Goal: Task Accomplishment & Management: Complete application form

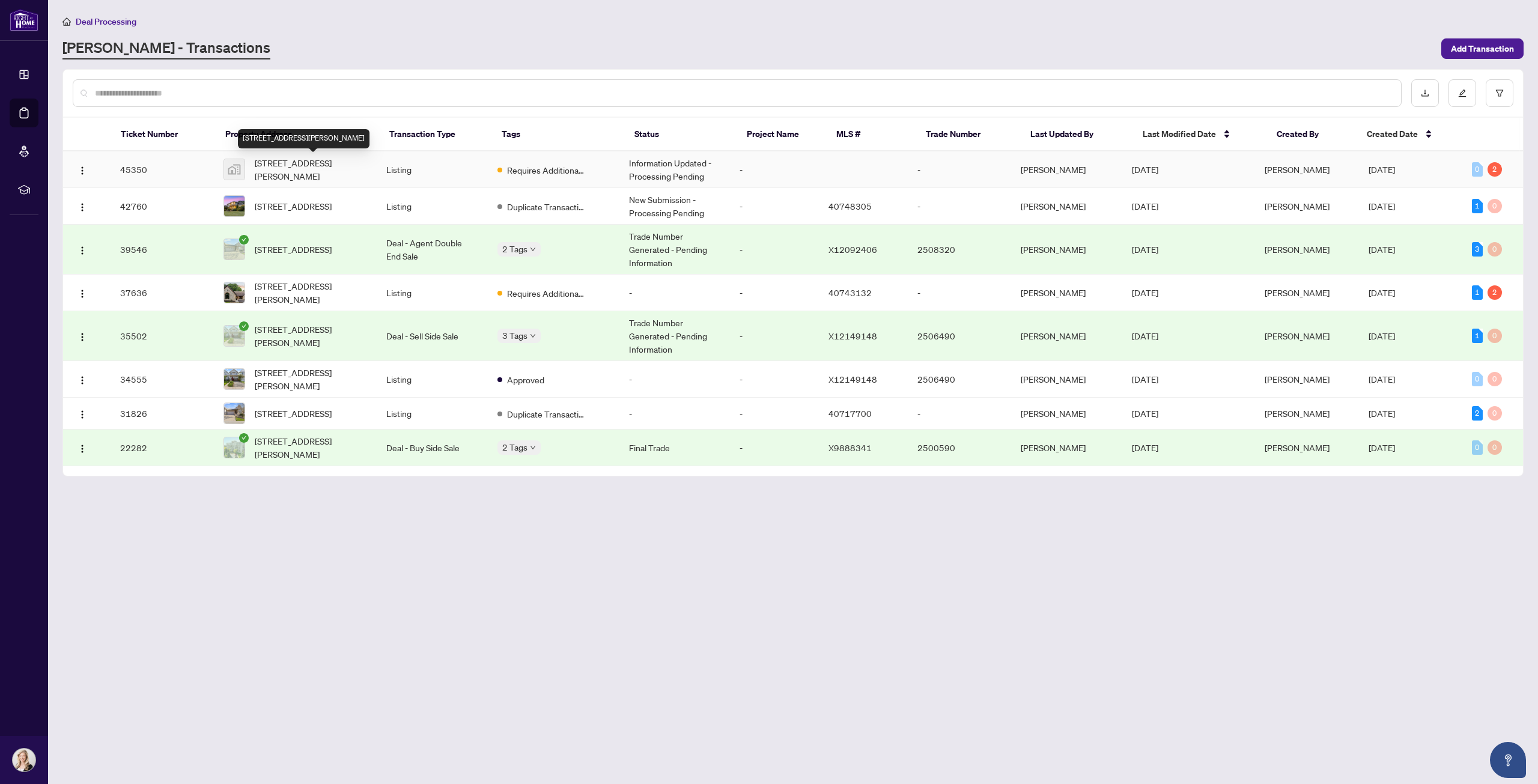
click at [328, 166] on span "[STREET_ADDRESS][PERSON_NAME]" at bounding box center [311, 169] width 112 height 26
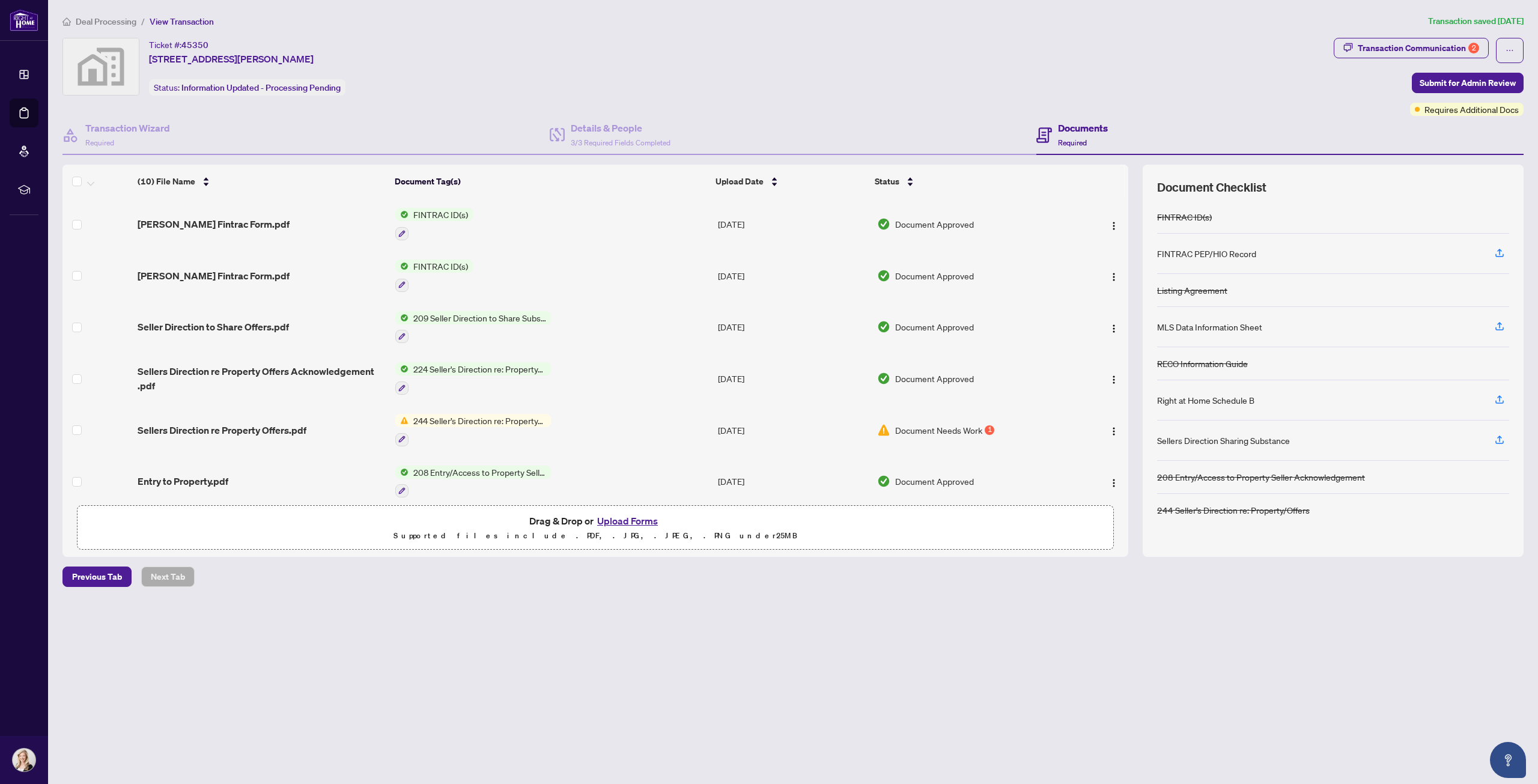
click at [616, 519] on button "Upload Forms" at bounding box center [628, 520] width 68 height 16
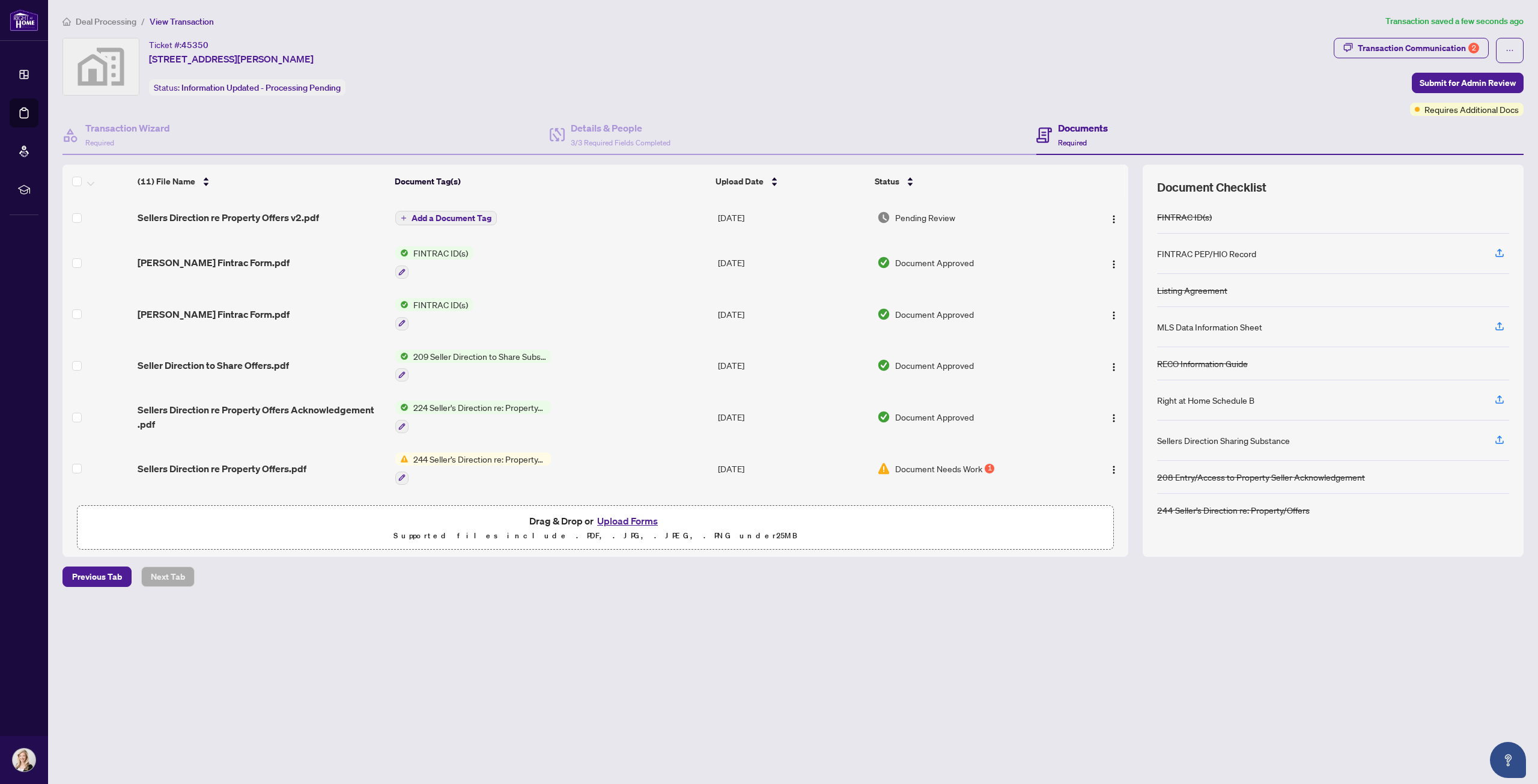
click at [480, 218] on span "Add a Document Tag" at bounding box center [451, 218] width 80 height 8
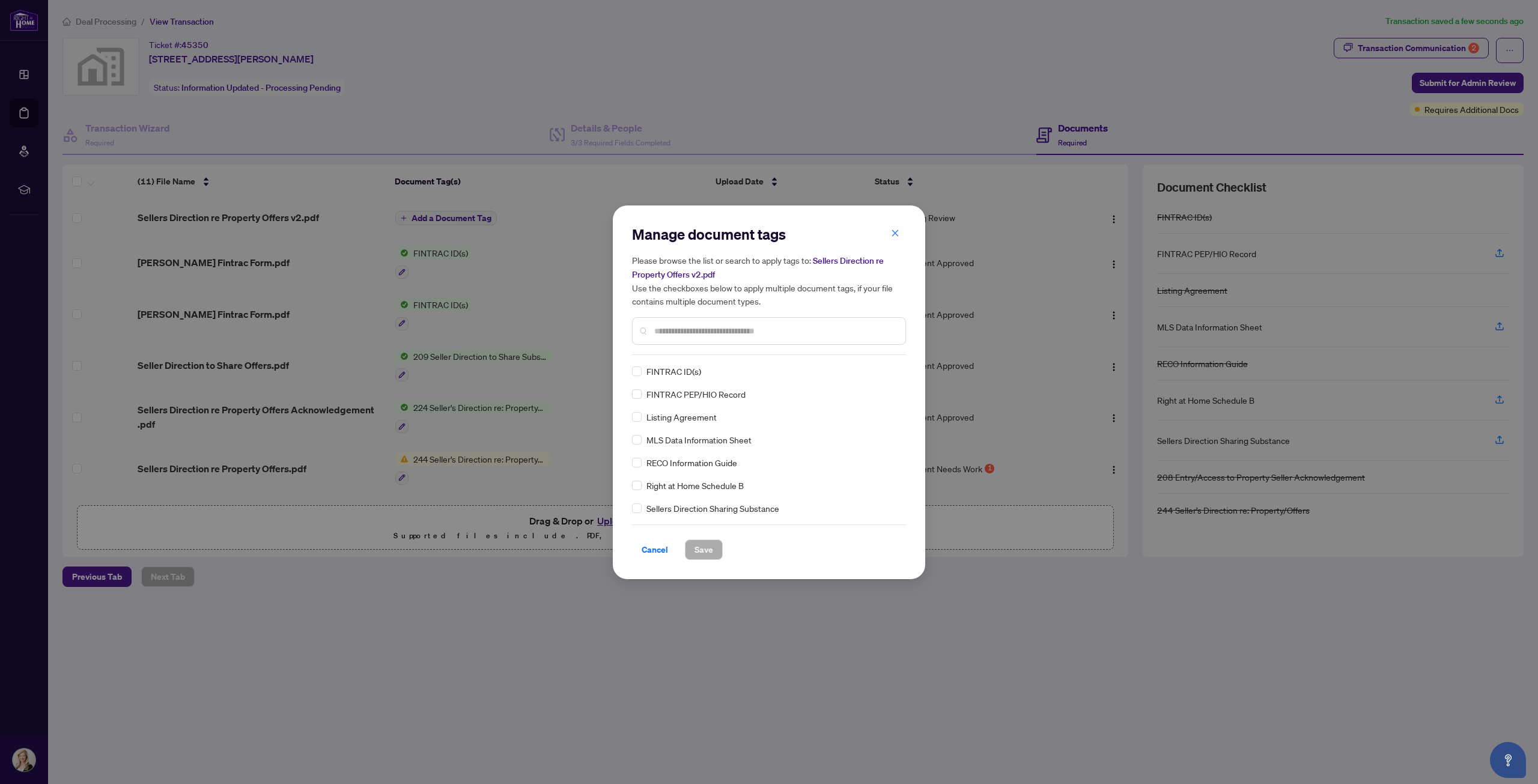
click at [661, 335] on input "text" at bounding box center [775, 331] width 242 height 13
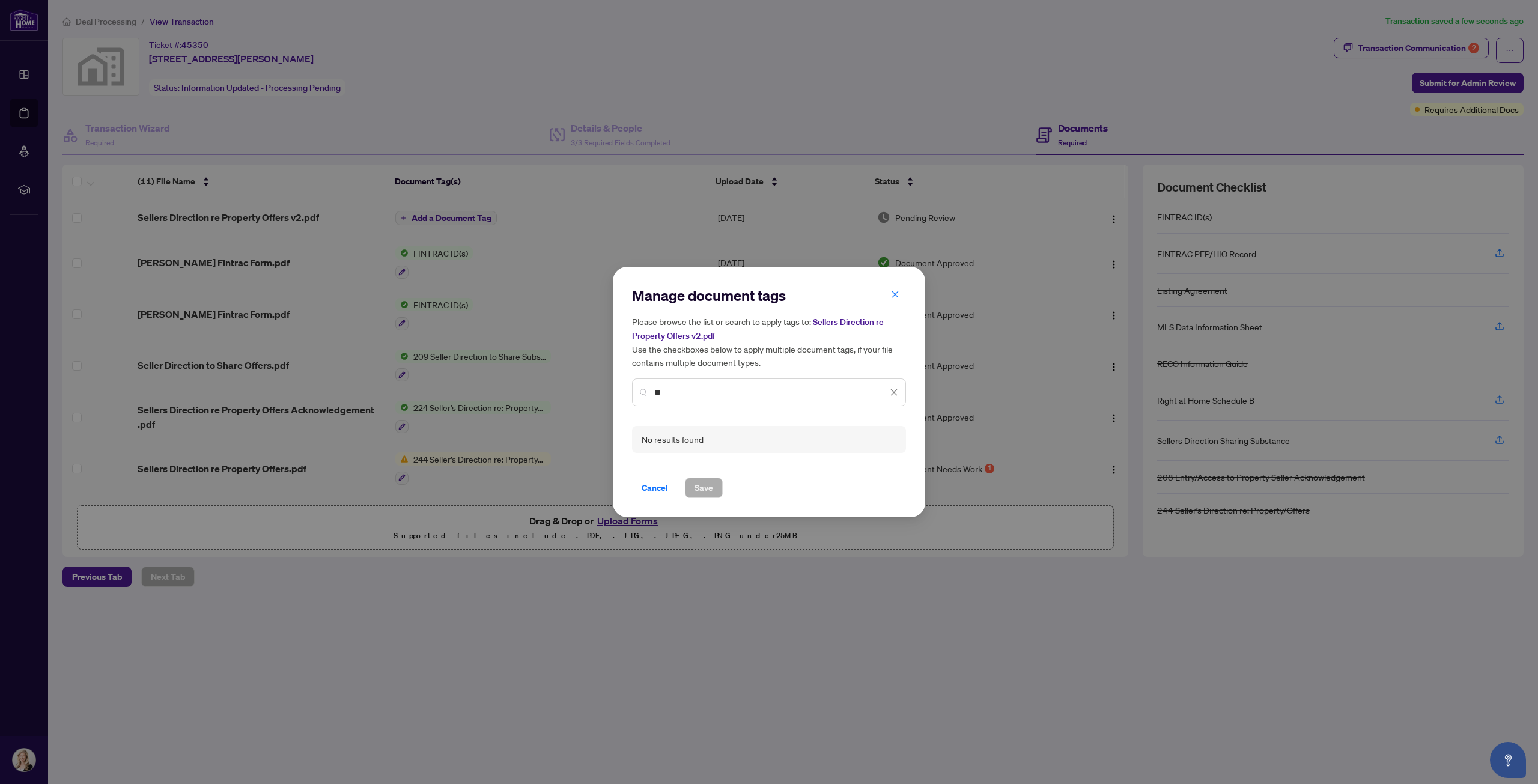
type input "*"
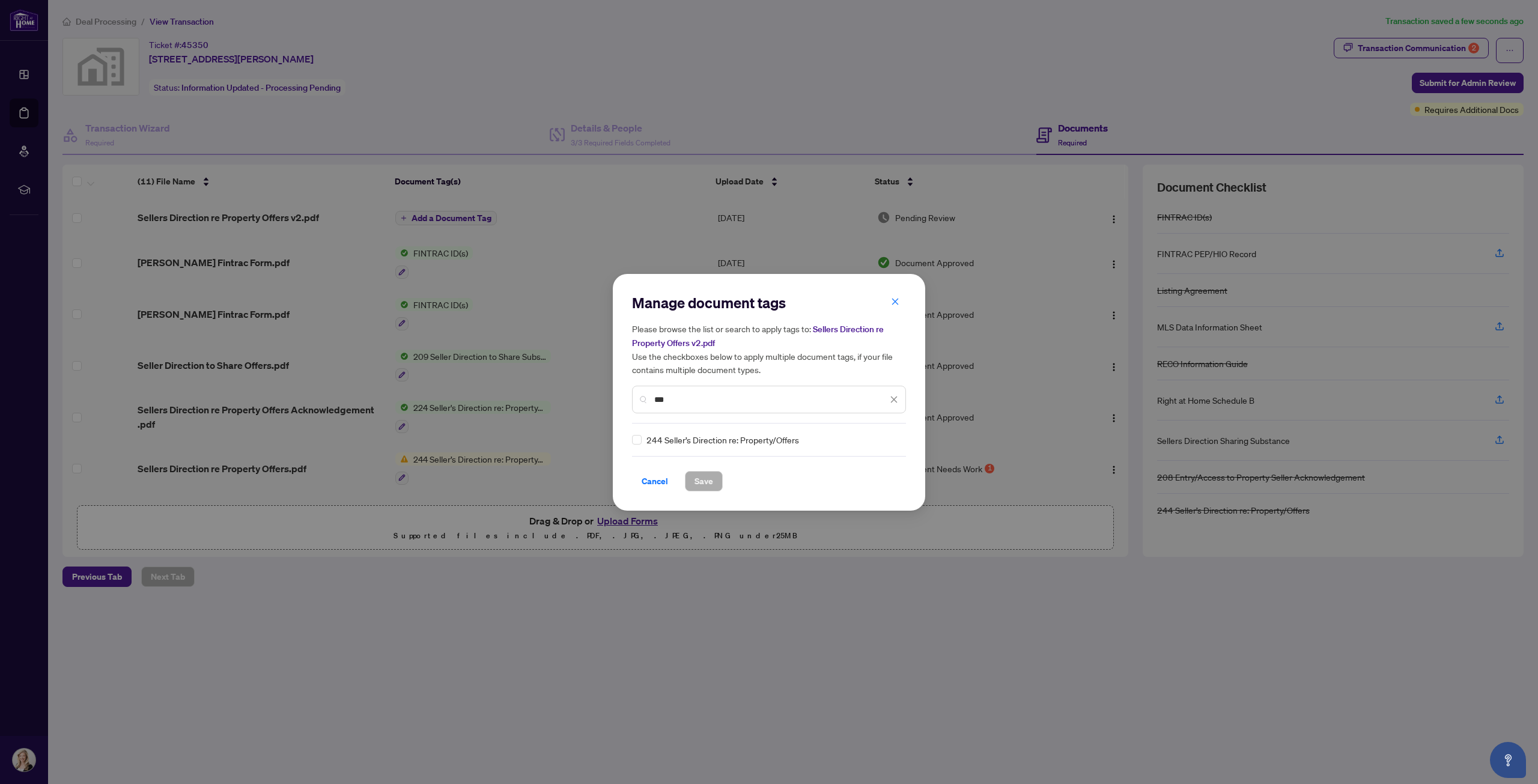
type input "***"
click at [702, 480] on span "Save" at bounding box center [704, 481] width 19 height 19
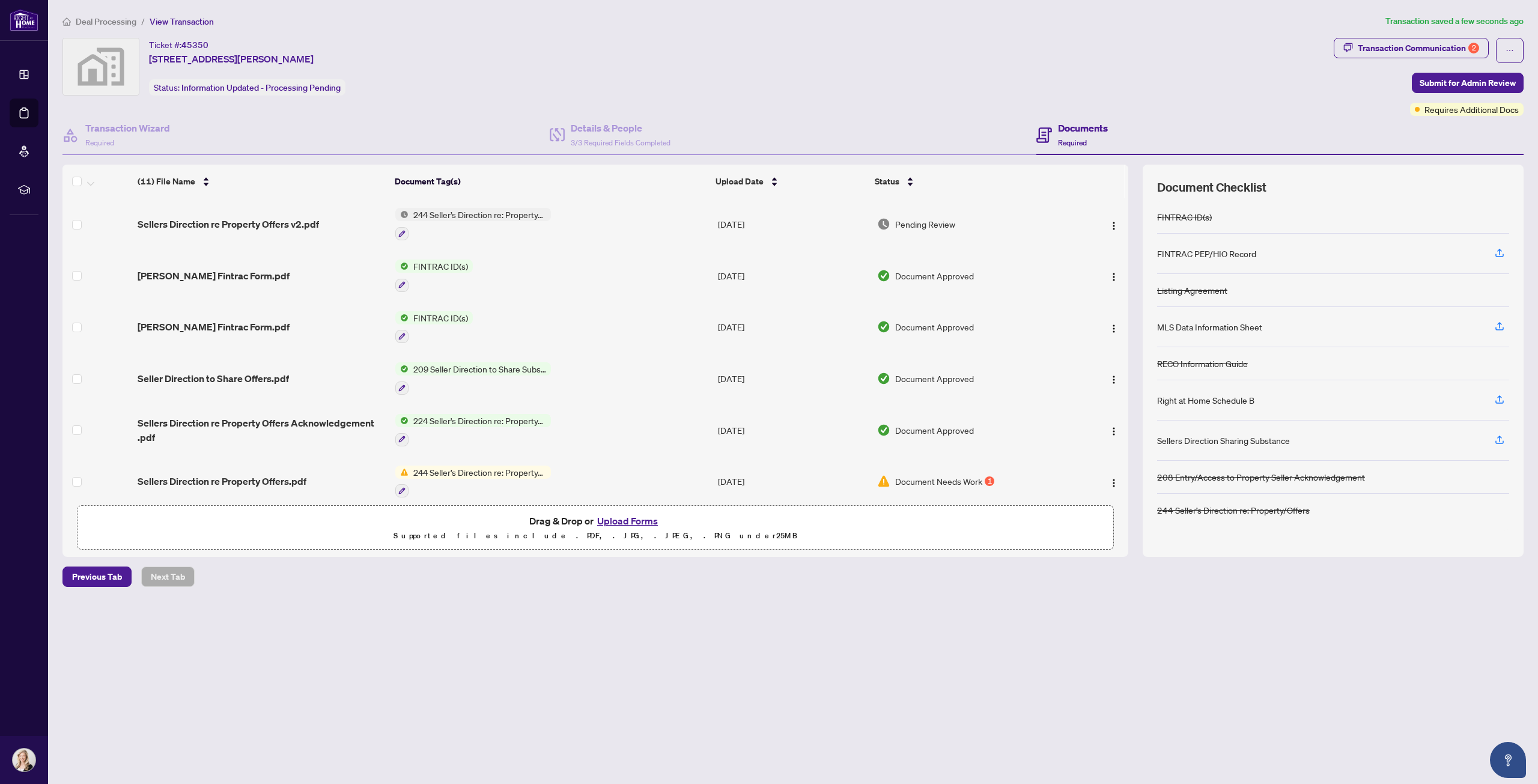
click at [638, 524] on button "Upload Forms" at bounding box center [628, 520] width 68 height 16
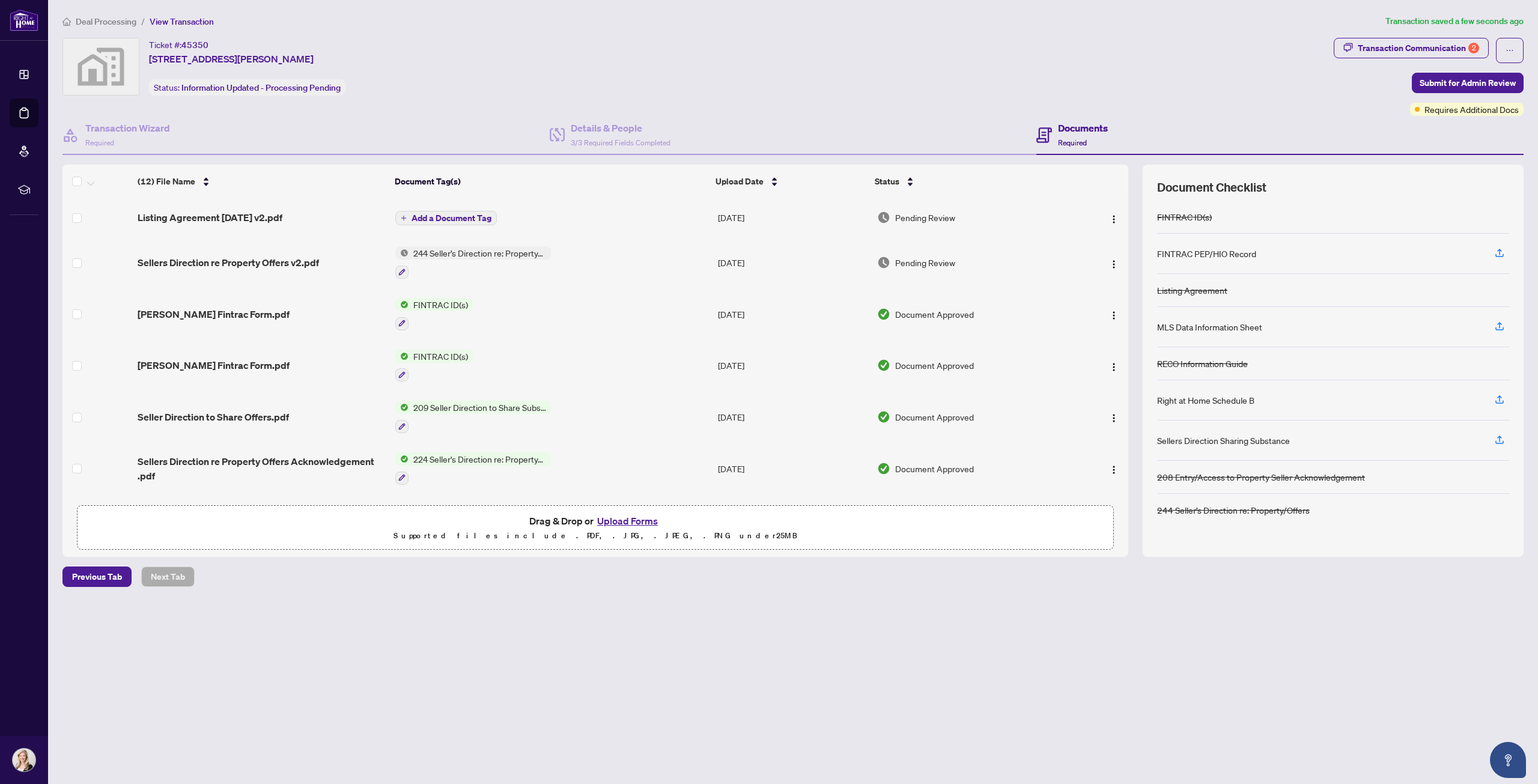
click at [471, 218] on span "Add a Document Tag" at bounding box center [451, 218] width 80 height 8
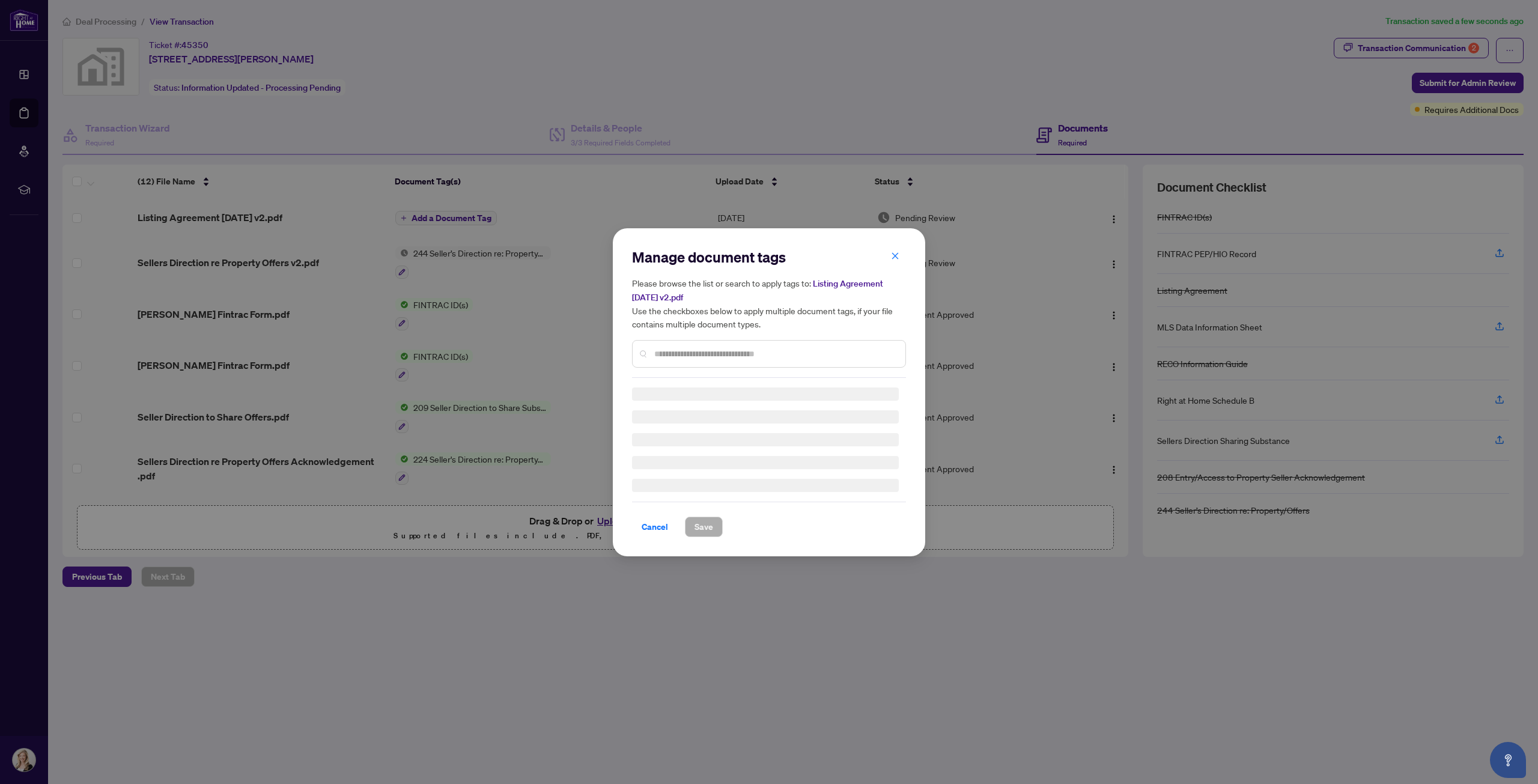
click at [669, 358] on div "Manage document tags Please browse the list or search to apply tags to: Listing…" at bounding box center [769, 392] width 274 height 289
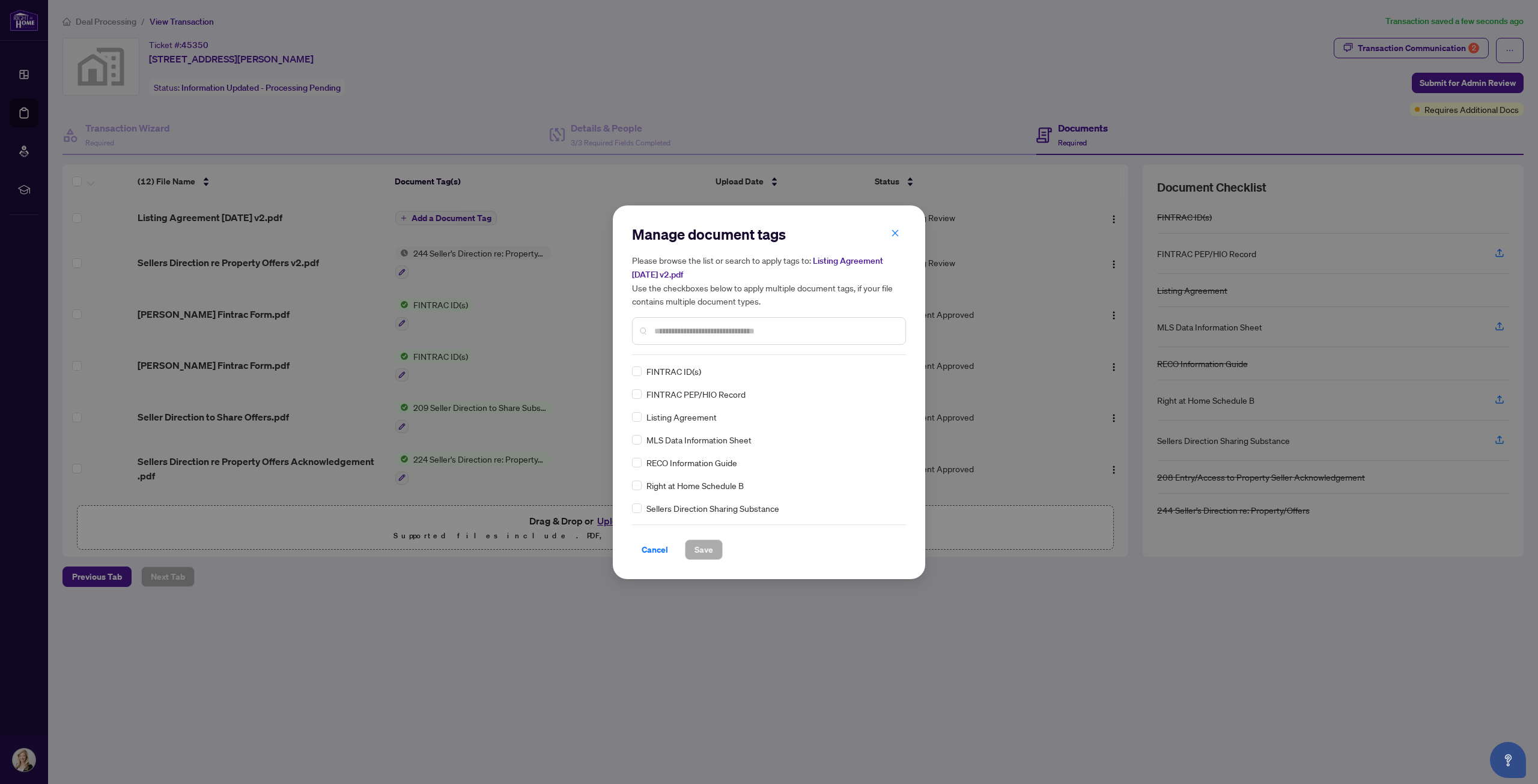
click at [670, 330] on input "text" at bounding box center [775, 331] width 242 height 13
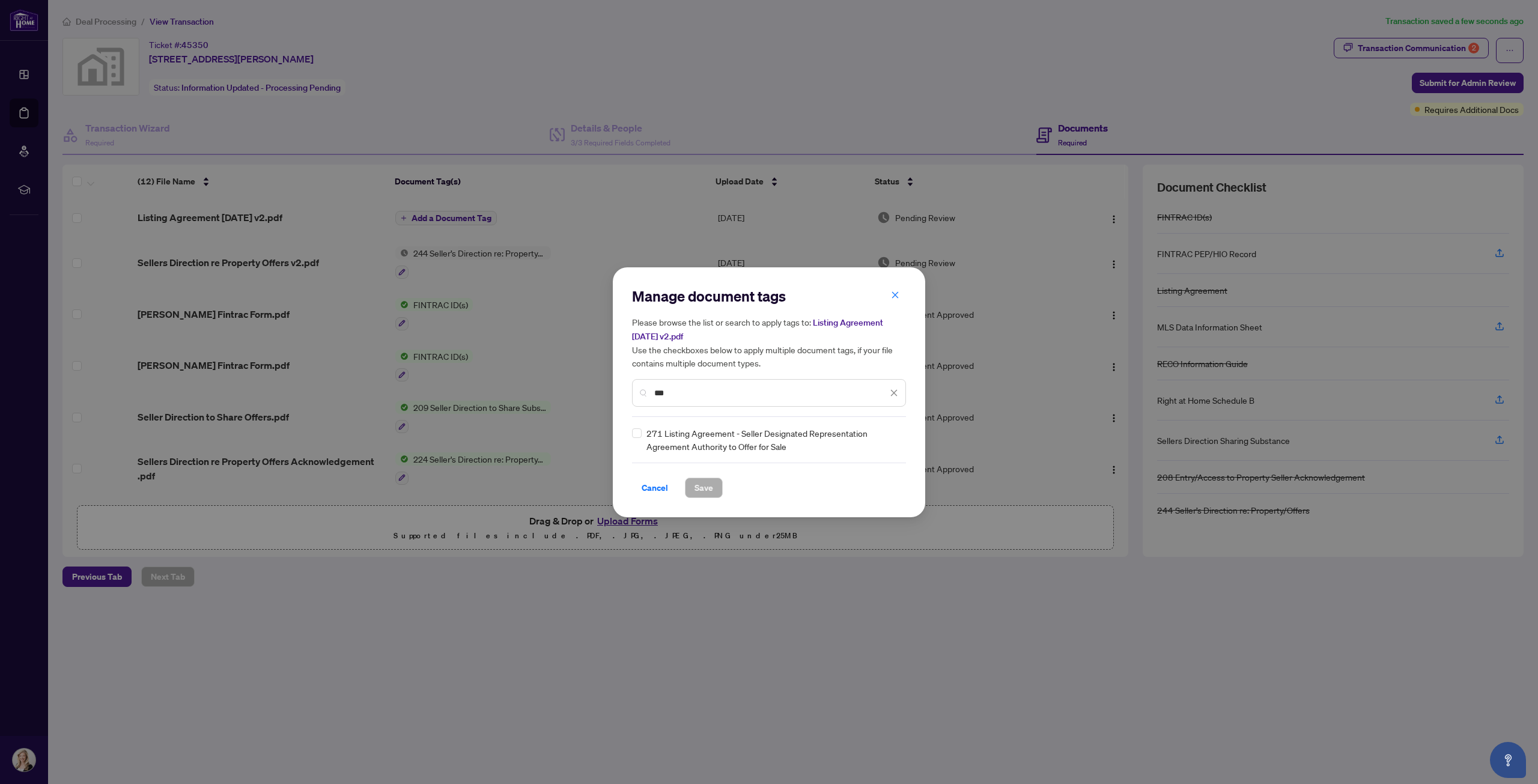
type input "***"
click at [642, 432] on div "271 Listing Agreement - Seller Designated Representation Agreement Authority to…" at bounding box center [765, 440] width 267 height 26
click at [701, 488] on span "Save" at bounding box center [704, 488] width 19 height 19
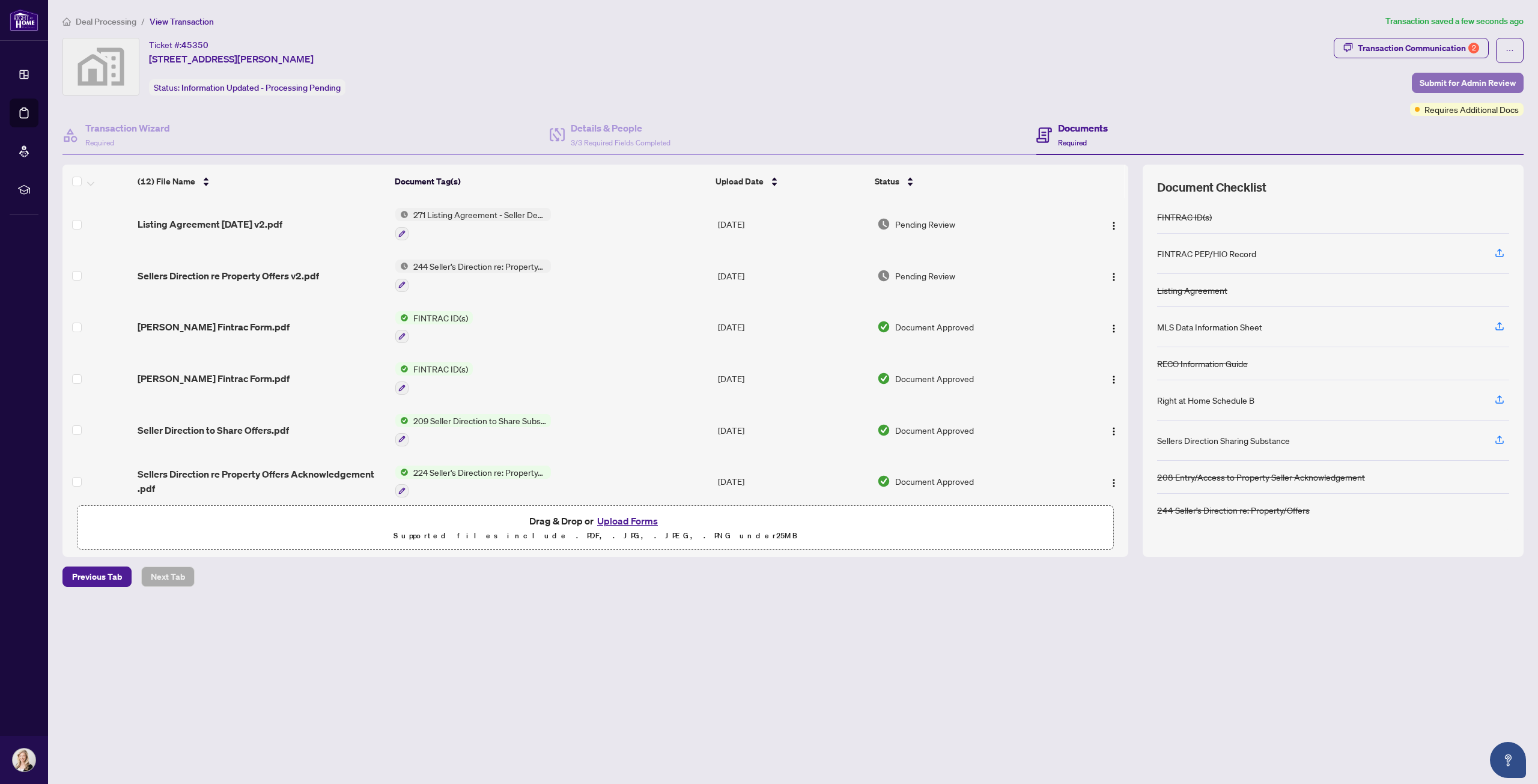
click at [1456, 77] on span "Submit for Admin Review" at bounding box center [1468, 83] width 96 height 19
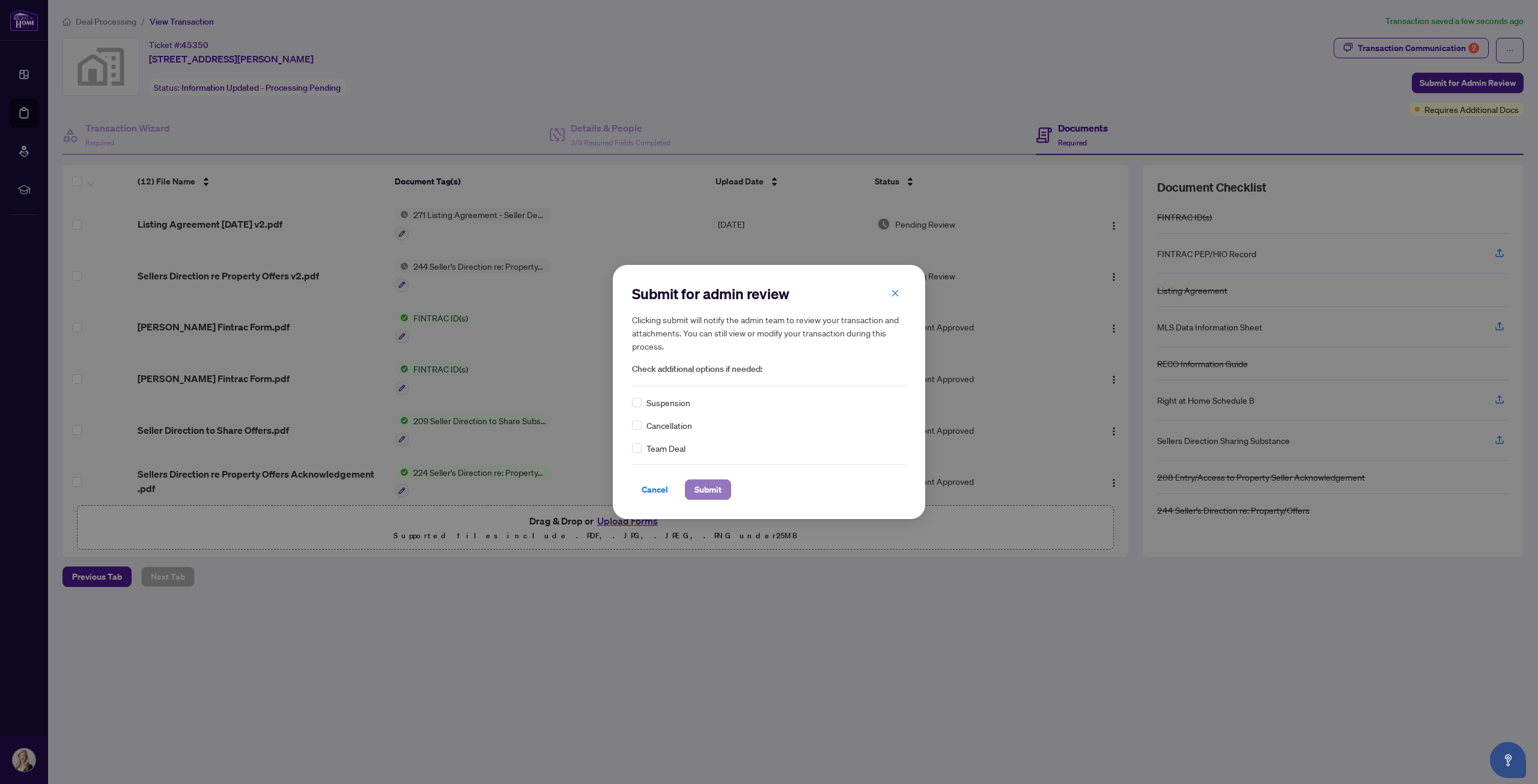
click at [709, 491] on span "Submit" at bounding box center [708, 490] width 27 height 19
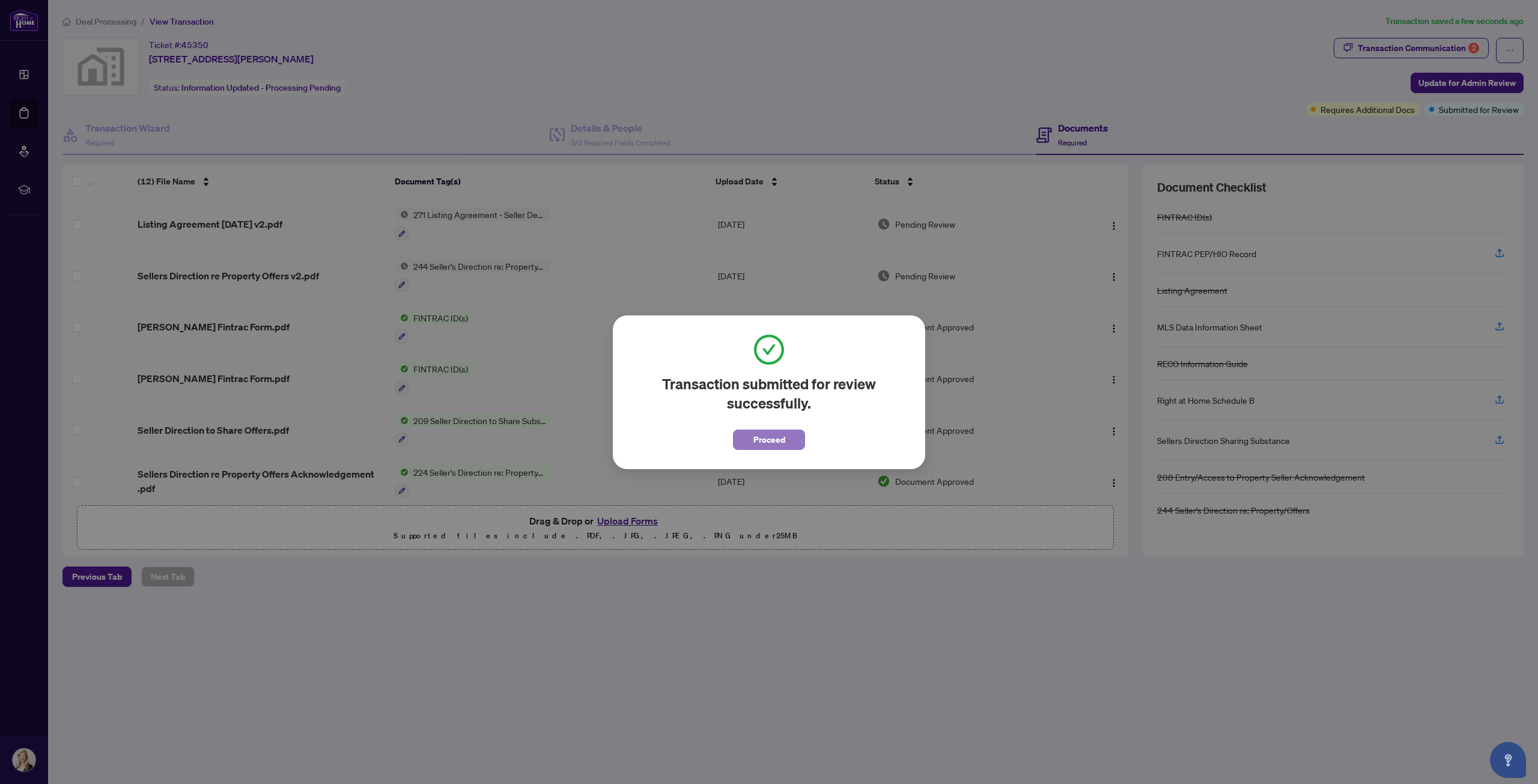
click at [787, 444] on button "Proceed" at bounding box center [769, 439] width 72 height 21
